Goal: Transaction & Acquisition: Subscribe to service/newsletter

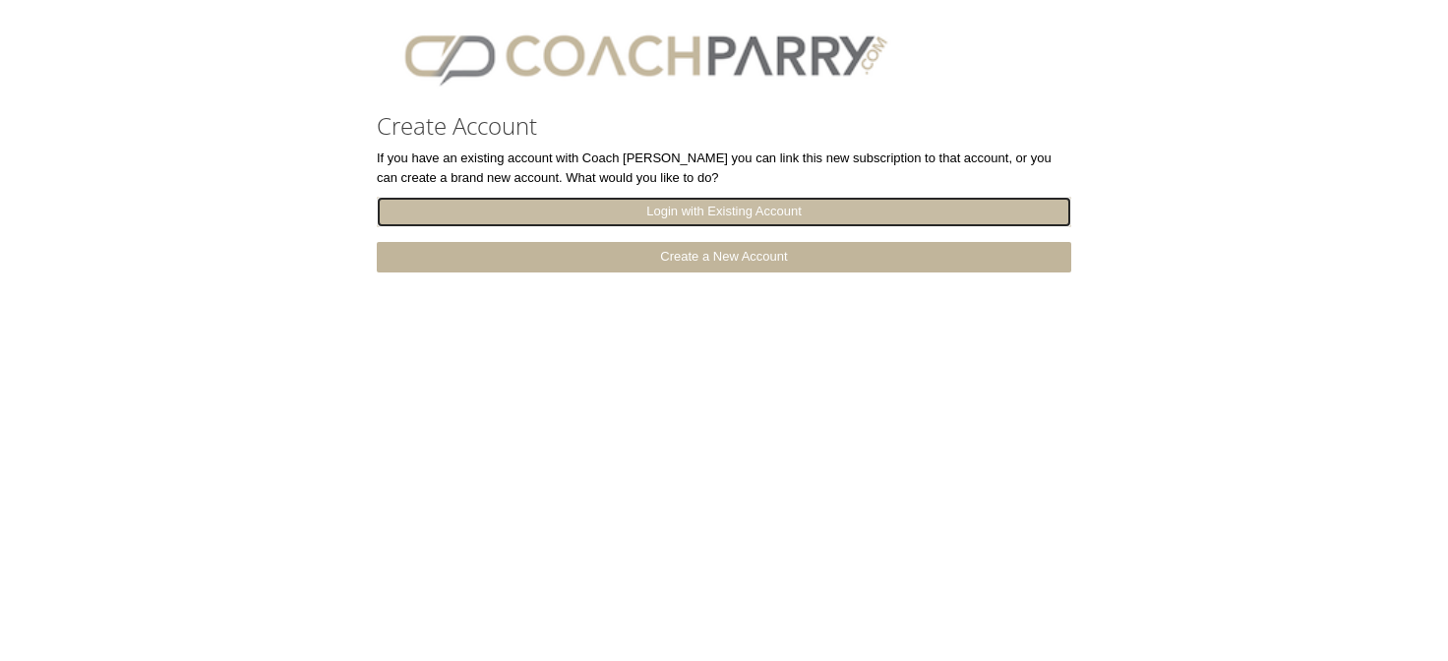
click at [745, 206] on link "Login with Existing Account" at bounding box center [724, 212] width 694 height 30
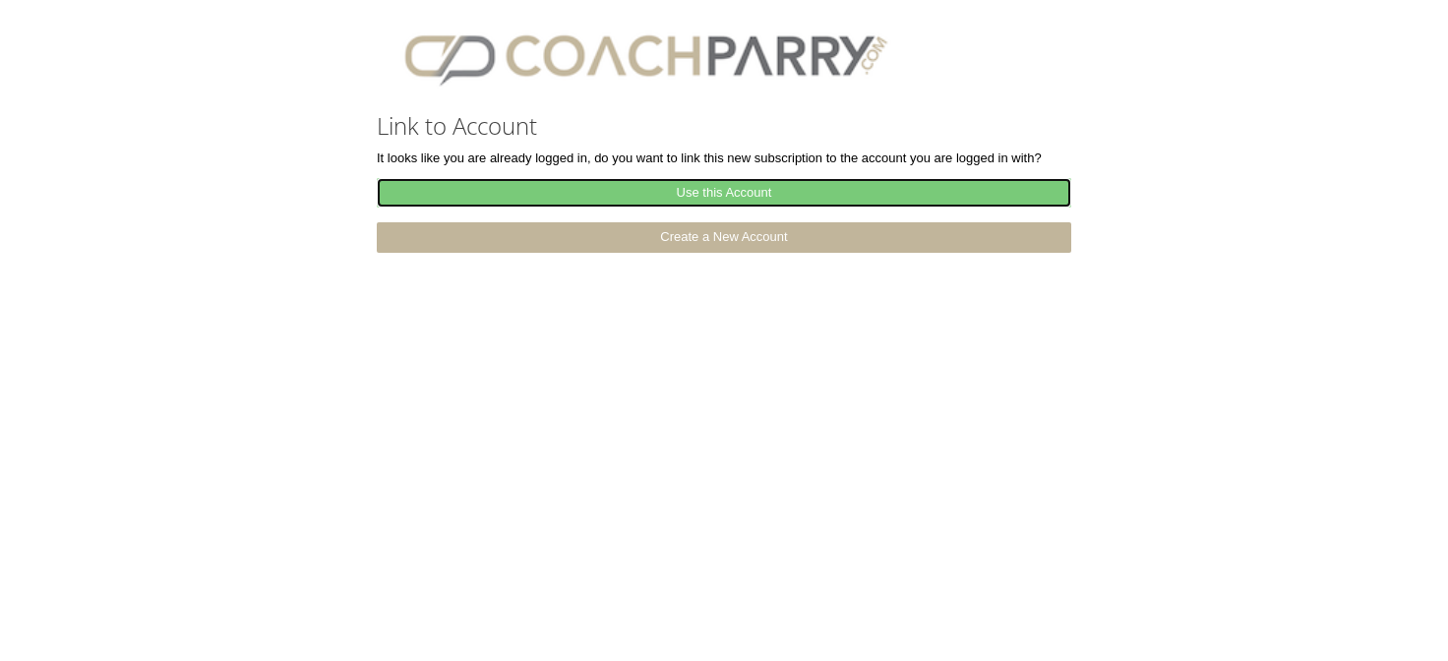
click at [731, 194] on link "Use this Account" at bounding box center [724, 193] width 694 height 30
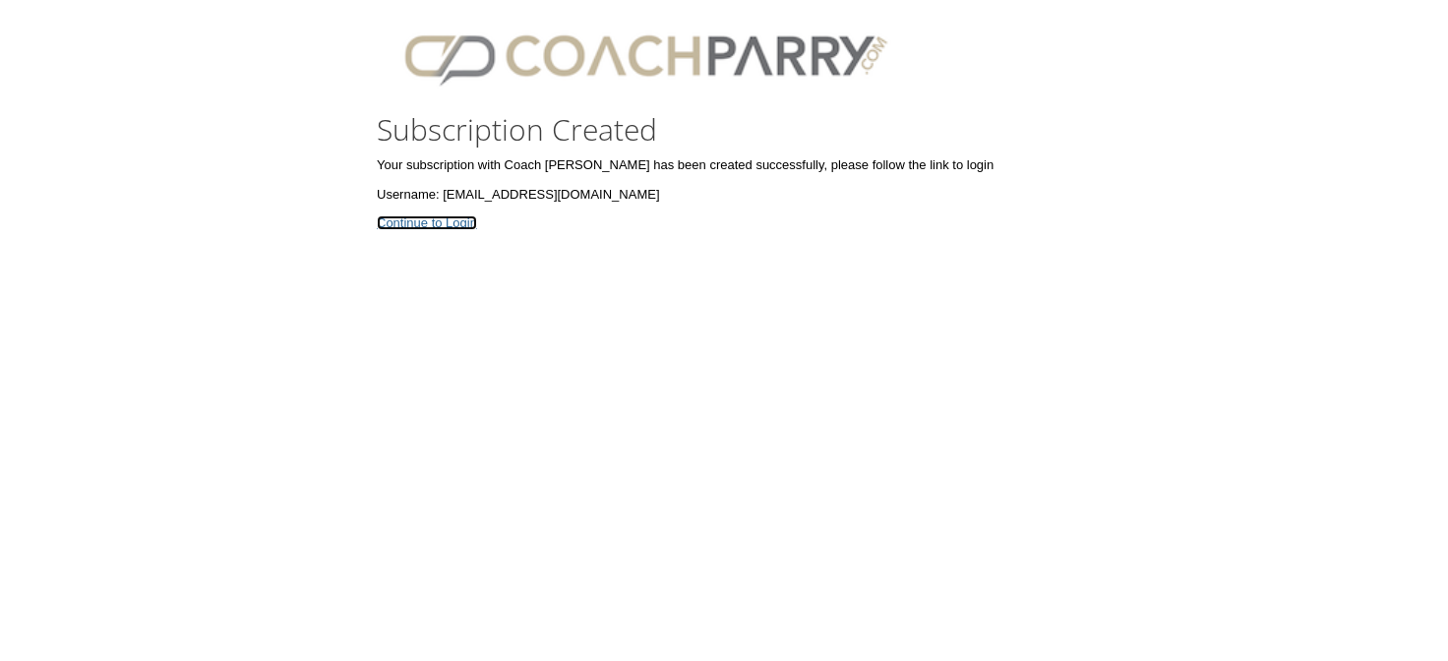
click at [456, 224] on link "Continue to Login" at bounding box center [427, 222] width 100 height 15
